Goal: Navigation & Orientation: Understand site structure

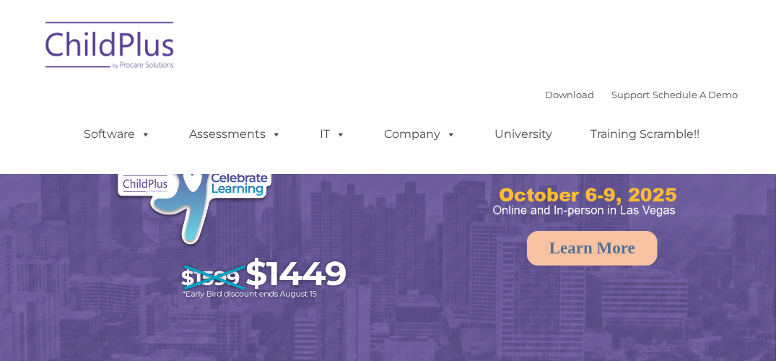
select select "MEDIUM"
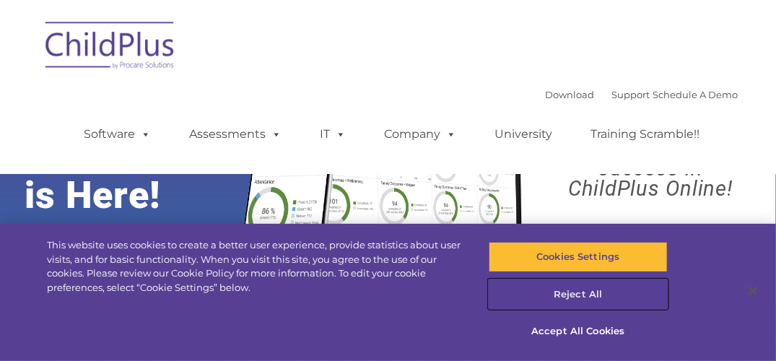
click at [565, 297] on button "Reject All" at bounding box center [578, 294] width 178 height 30
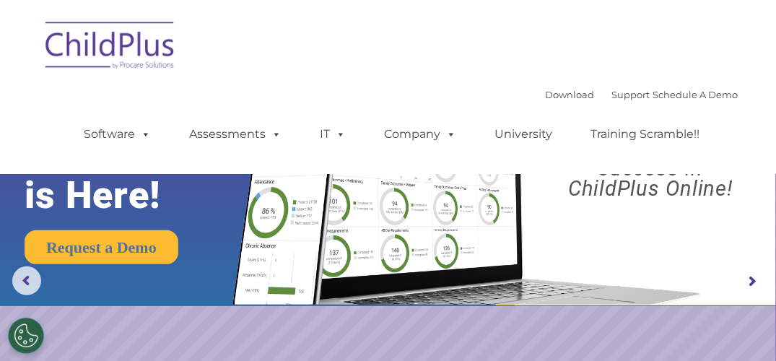
click at [745, 281] on rs-arrow at bounding box center [752, 281] width 29 height 29
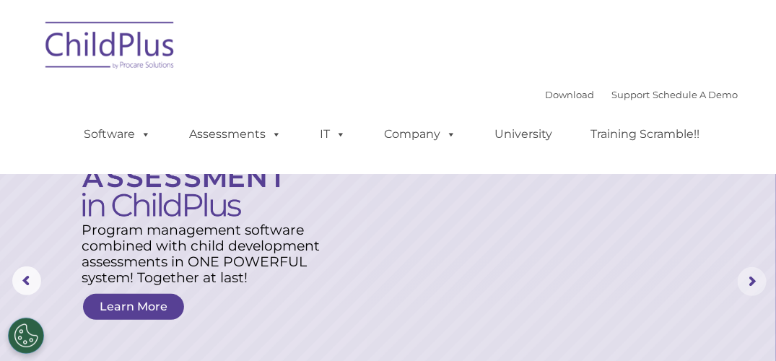
click at [745, 281] on rs-arrow at bounding box center [752, 281] width 29 height 29
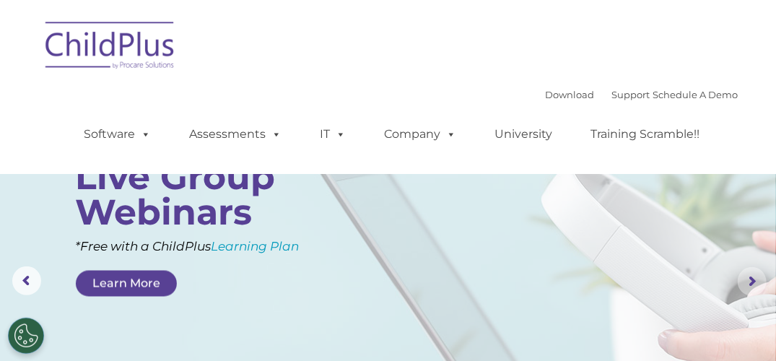
click at [745, 281] on rs-arrow at bounding box center [752, 281] width 29 height 29
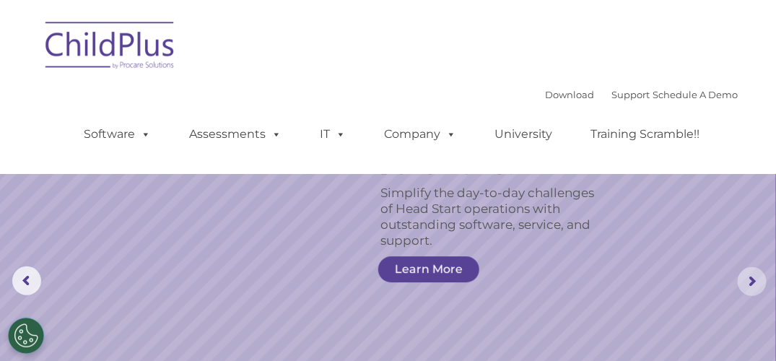
click at [745, 281] on rs-arrow at bounding box center [752, 281] width 29 height 29
